Goal: Task Accomplishment & Management: Use online tool/utility

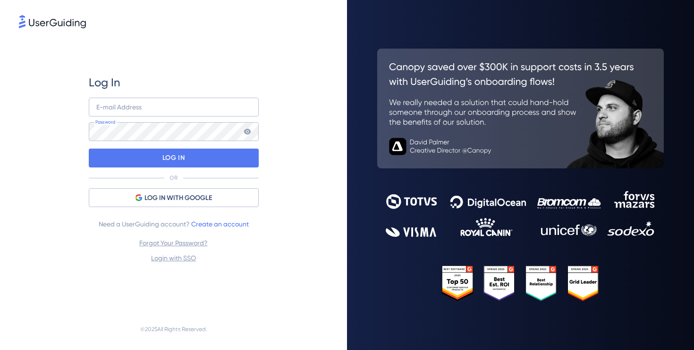
click at [208, 106] on input "email" at bounding box center [174, 107] width 170 height 19
type input "luiz.felicio@hyperlocal.com.br"
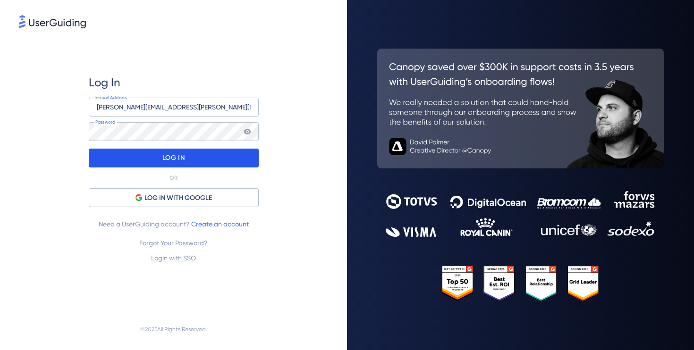
click at [162, 160] on p "LOG IN" at bounding box center [173, 158] width 22 height 15
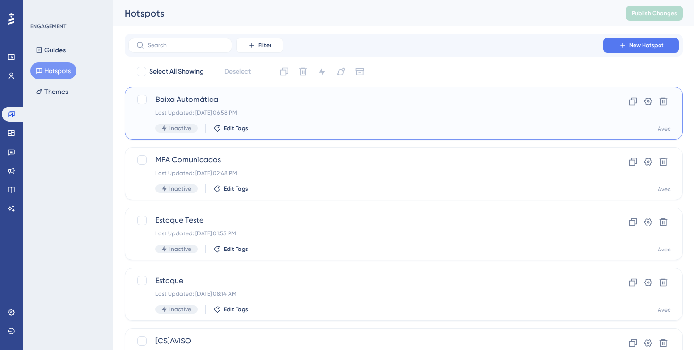
click at [212, 94] on span "Baixa Automática" at bounding box center [365, 99] width 421 height 11
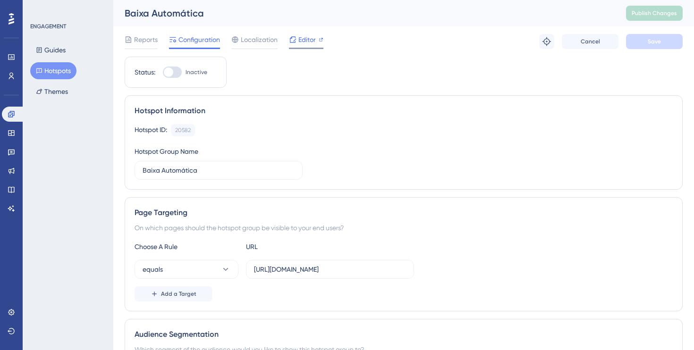
click at [313, 37] on span "Editor" at bounding box center [307, 39] width 17 height 11
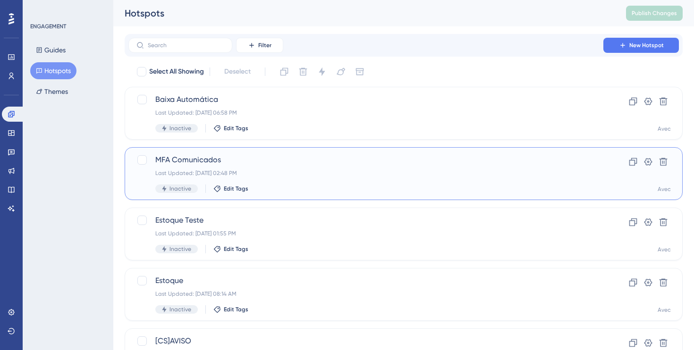
click at [191, 159] on span "MFA Comunicados" at bounding box center [365, 159] width 421 height 11
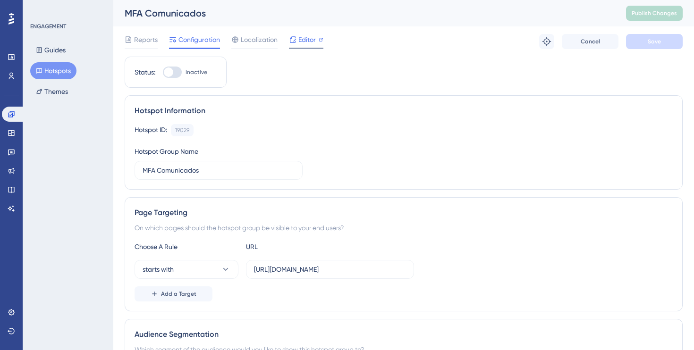
click at [297, 39] on div "Editor" at bounding box center [306, 39] width 34 height 11
click at [340, 107] on div "Hotspot Information" at bounding box center [404, 110] width 538 height 11
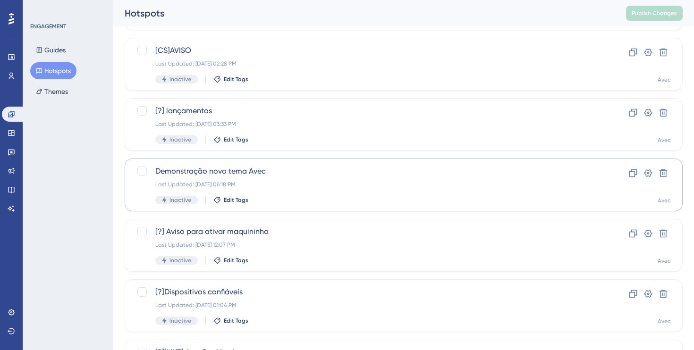
scroll to position [333, 0]
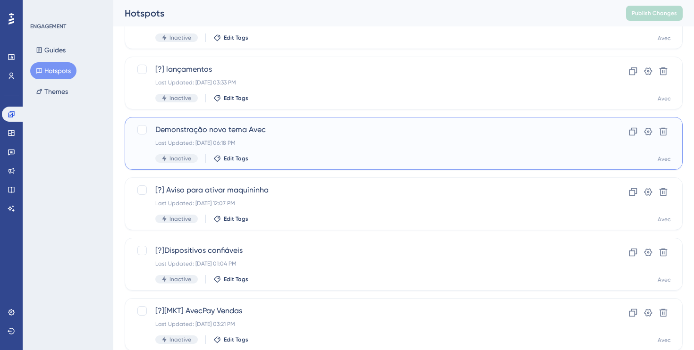
click at [332, 132] on span "Demonstração novo tema Avec" at bounding box center [365, 129] width 421 height 11
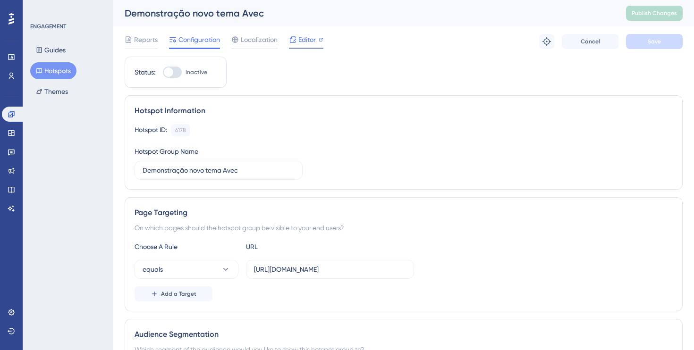
click at [304, 43] on span "Editor" at bounding box center [307, 39] width 17 height 11
